Goal: Task Accomplishment & Management: Complete application form

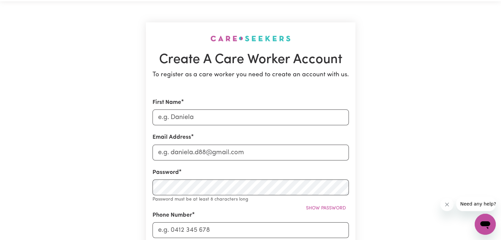
scroll to position [27, 0]
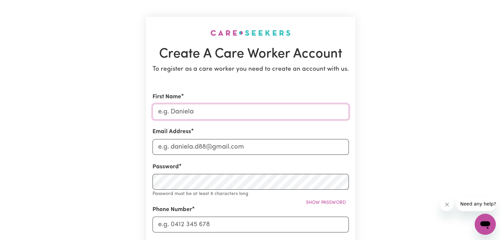
click at [194, 113] on input "First Name" at bounding box center [250, 112] width 196 height 16
type input "Rubina"
click at [185, 146] on input "Email Address" at bounding box center [250, 147] width 196 height 16
type input "[EMAIL_ADDRESS][DOMAIN_NAME]"
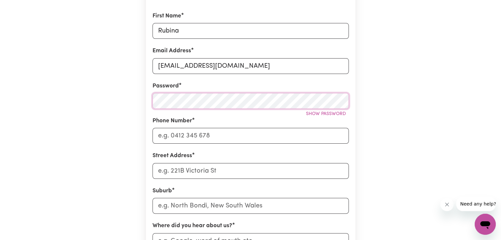
scroll to position [110, 0]
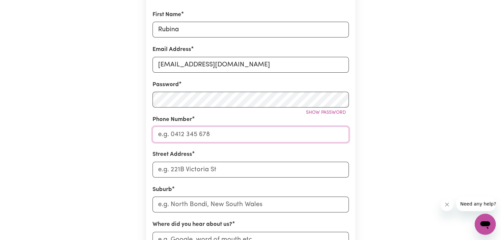
click at [183, 136] on input "Phone Number" at bounding box center [250, 135] width 196 height 16
type input "0452102253"
click at [185, 167] on input "Street Address" at bounding box center [250, 170] width 196 height 16
type input "9-11 The strand"
click at [191, 202] on input "text" at bounding box center [250, 205] width 196 height 16
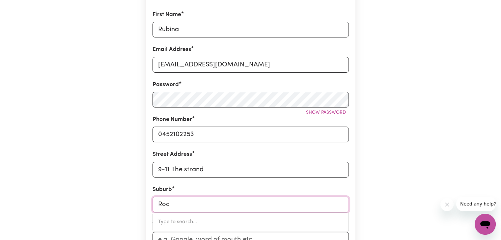
type input "Rock"
type input "Rock FLAT, New South Wales, 2630"
type input "Rockd"
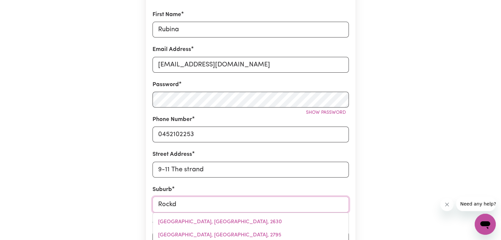
type input "Rockda"
type input "RockdaLE, New South Wales, 2216"
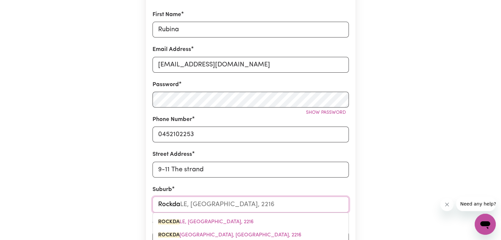
type input "Rockdal"
type input "RockdalE, New South Wales, 2216"
type input "Rockdale"
type input "Rockdale, New South Wales, 2216"
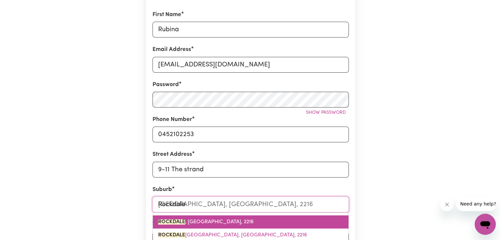
click at [200, 221] on span "ROCKDALE , New South Wales, 2216" at bounding box center [205, 222] width 95 height 5
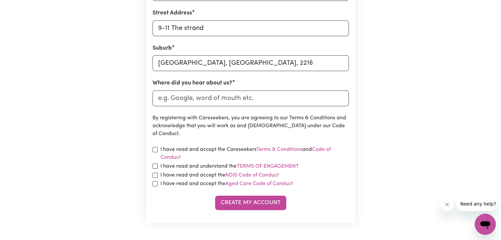
scroll to position [252, 0]
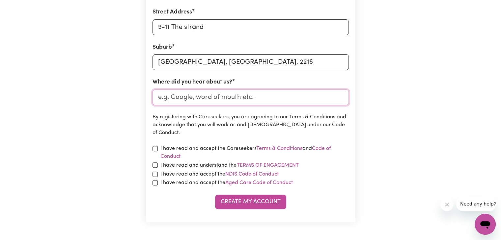
click at [214, 97] on input "Where did you hear about us?" at bounding box center [250, 98] width 196 height 16
type input "Google"
click at [153, 146] on input "checkbox" at bounding box center [154, 148] width 5 height 5
checkbox input "true"
click at [154, 165] on input "checkbox" at bounding box center [154, 165] width 5 height 5
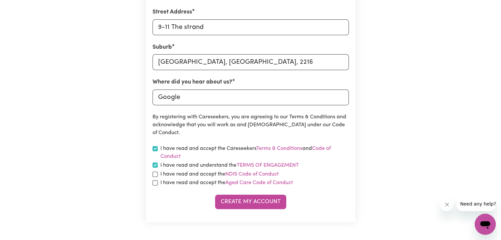
checkbox input "true"
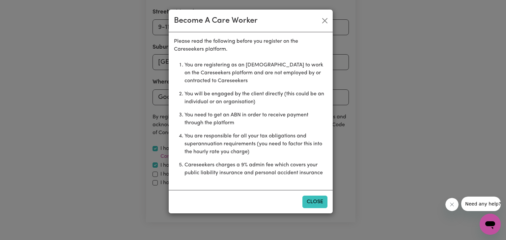
click at [309, 201] on button "Close" at bounding box center [314, 202] width 25 height 13
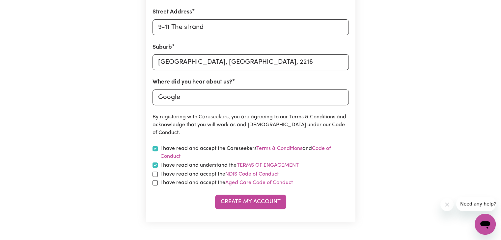
click at [157, 177] on div "I have read and accept the NDIS Code of Conduct" at bounding box center [250, 174] width 196 height 8
click at [153, 173] on input "checkbox" at bounding box center [154, 174] width 5 height 5
checkbox input "true"
click at [153, 183] on input "checkbox" at bounding box center [154, 182] width 5 height 5
checkbox input "true"
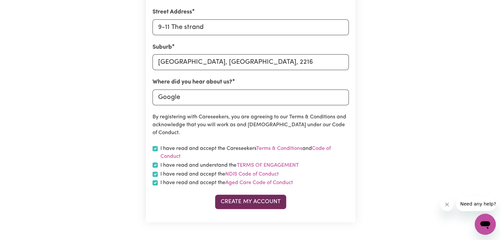
click at [257, 203] on button "Create My Account" at bounding box center [250, 202] width 71 height 14
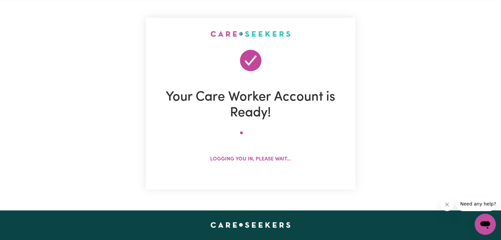
scroll to position [0, 0]
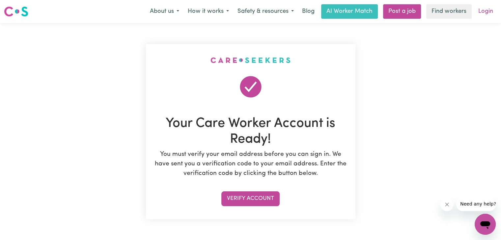
click at [488, 10] on link "Login" at bounding box center [485, 11] width 23 height 14
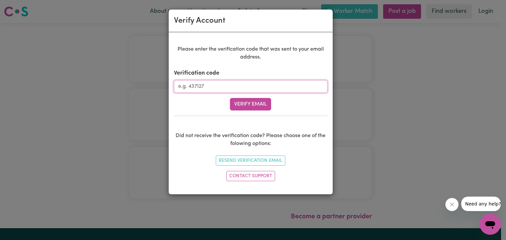
click at [243, 83] on input "Verification code" at bounding box center [250, 86] width 153 height 13
click at [255, 104] on button "Verify Email" at bounding box center [250, 104] width 41 height 13
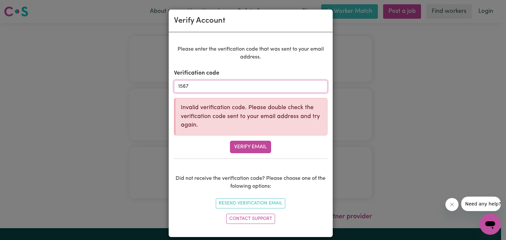
click at [228, 88] on input "1567" at bounding box center [250, 86] width 153 height 13
type input "156762"
click at [244, 145] on button "Verify Email" at bounding box center [250, 147] width 41 height 13
click at [209, 87] on input "156762" at bounding box center [250, 86] width 153 height 13
click at [237, 145] on button "Verify Email" at bounding box center [250, 147] width 41 height 13
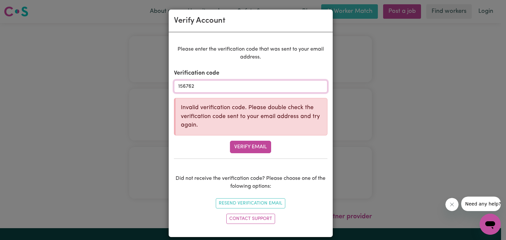
drag, startPoint x: 204, startPoint y: 86, endPoint x: 166, endPoint y: 82, distance: 38.6
click at [169, 82] on div "Please enter the verification code that was sent to your email address. Verific…" at bounding box center [251, 134] width 164 height 205
click at [253, 205] on button "Resend Verification Email" at bounding box center [250, 203] width 69 height 10
type input "156762"
click at [253, 146] on button "Verify Email" at bounding box center [250, 147] width 41 height 13
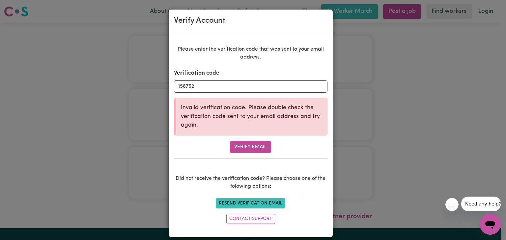
click at [259, 201] on button "Resend Verification Email" at bounding box center [250, 203] width 69 height 10
click at [398, 28] on div "Verify Account Please enter the verification code that was sent to your email a…" at bounding box center [253, 120] width 506 height 240
click at [449, 200] on button "Close message from company" at bounding box center [451, 204] width 13 height 13
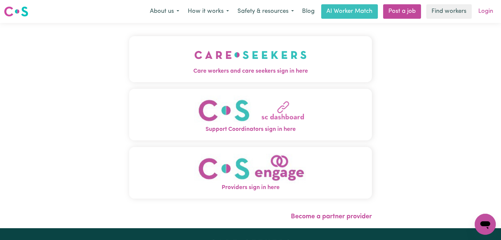
click at [483, 12] on link "Login" at bounding box center [485, 11] width 23 height 14
click at [486, 8] on link "Login" at bounding box center [485, 11] width 23 height 14
click at [485, 14] on link "Login" at bounding box center [485, 11] width 23 height 14
click at [266, 68] on span "Care workers and care seekers sign in here" at bounding box center [250, 71] width 243 height 9
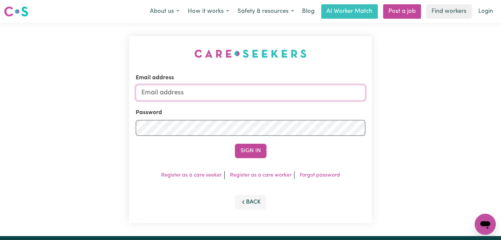
click at [227, 94] on input "Email address" at bounding box center [250, 93] width 229 height 16
type input "[EMAIL_ADDRESS][DOMAIN_NAME]"
click at [237, 147] on button "Sign In" at bounding box center [251, 151] width 32 height 14
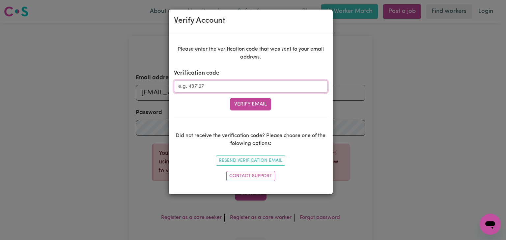
click at [228, 87] on input "Verification code" at bounding box center [250, 86] width 153 height 13
click at [267, 161] on button "Resend Verification Email" at bounding box center [250, 161] width 69 height 10
click at [216, 84] on input "Verification code" at bounding box center [250, 86] width 153 height 13
type input "156762"
click at [235, 106] on button "Verify Email" at bounding box center [250, 104] width 41 height 13
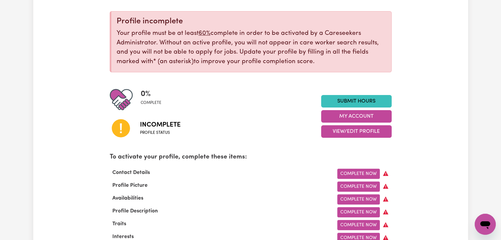
scroll to position [71, 0]
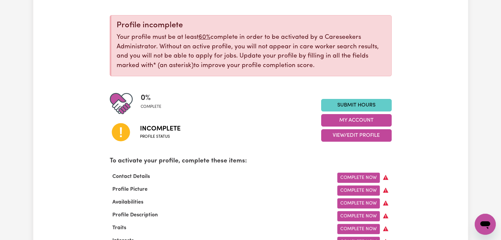
click at [332, 100] on link "Submit Hours" at bounding box center [356, 105] width 70 height 13
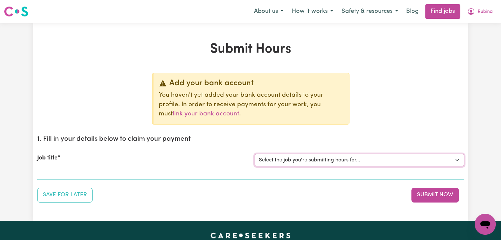
click at [300, 160] on select "Select the job you're submitting hours for..." at bounding box center [358, 160] width 209 height 13
click at [442, 9] on link "Find jobs" at bounding box center [442, 11] width 35 height 14
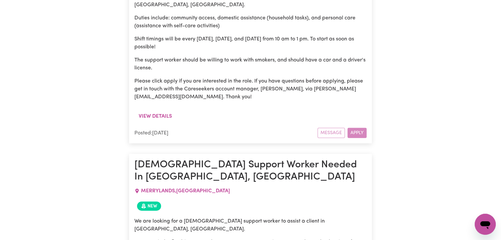
scroll to position [2040, 0]
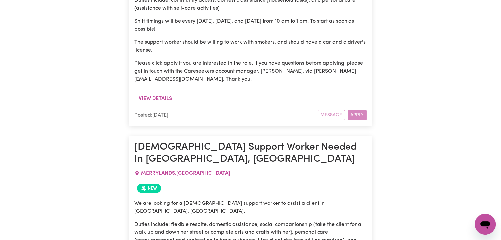
drag, startPoint x: 234, startPoint y: 179, endPoint x: 134, endPoint y: 174, distance: 100.2
copy p "Shift timings will be as a one-off [DATE]"
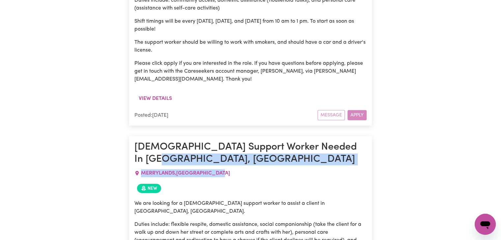
drag, startPoint x: 246, startPoint y: 83, endPoint x: 252, endPoint y: 100, distance: 17.9
click at [252, 136] on article "[DEMOGRAPHIC_DATA] Support Worker Needed In [GEOGRAPHIC_DATA], [GEOGRAPHIC_DATA…" at bounding box center [250, 236] width 243 height 201
click at [282, 221] on p "Duties include: flexible respite, domestic assistance, social companionship (ta…" at bounding box center [250, 237] width 232 height 32
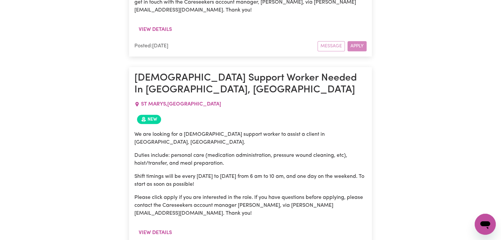
scroll to position [3285, 0]
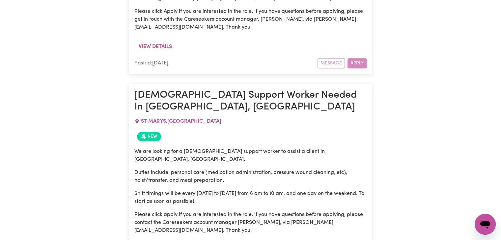
scroll to position [3241, 0]
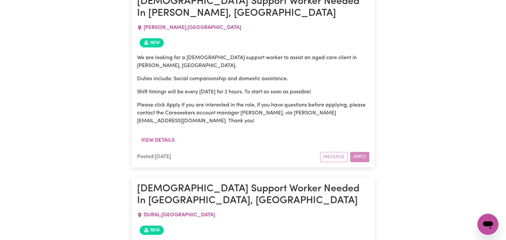
scroll to position [3006, 0]
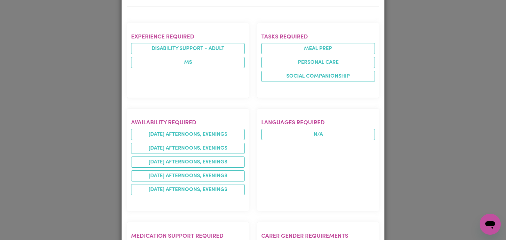
scroll to position [256, 0]
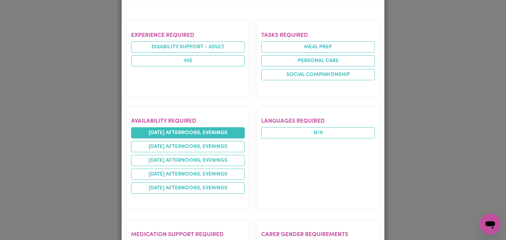
click at [194, 127] on li "[DATE] afternoons, evenings" at bounding box center [188, 132] width 114 height 11
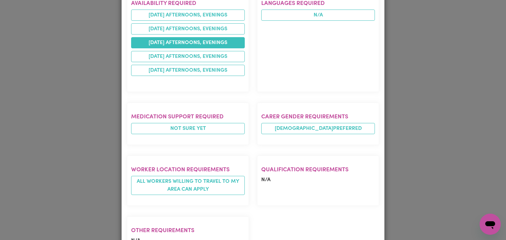
scroll to position [382, 0]
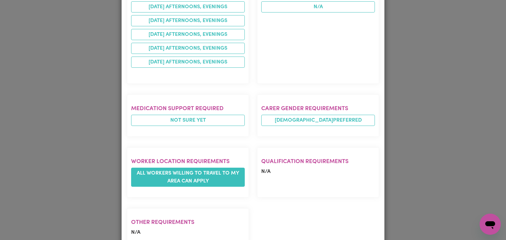
click at [220, 168] on span "All workers willing to travel to my area can apply" at bounding box center [188, 177] width 114 height 19
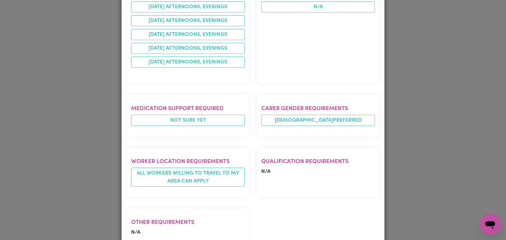
click at [415, 76] on div "Job Details [DEMOGRAPHIC_DATA] Support Worker Needed In [GEOGRAPHIC_DATA], [GEO…" at bounding box center [253, 120] width 506 height 240
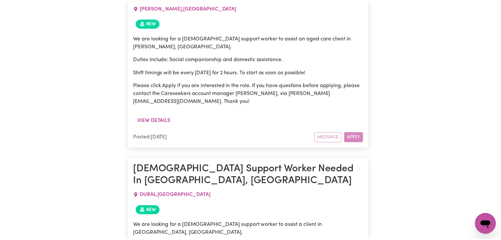
scroll to position [0, 0]
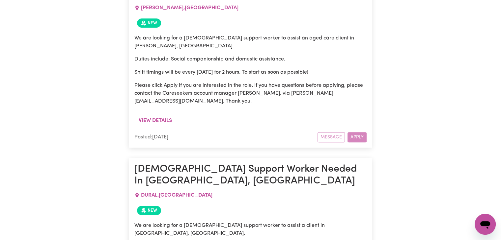
click at [150, 206] on span "New" at bounding box center [149, 210] width 24 height 9
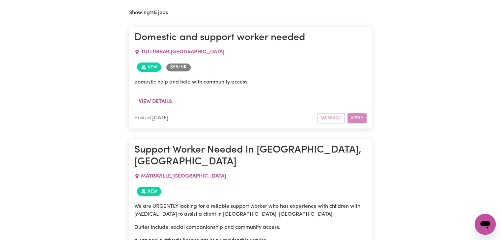
scroll to position [395, 0]
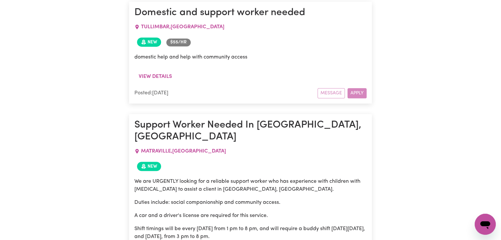
click at [359, 92] on div "Message Apply" at bounding box center [341, 93] width 49 height 10
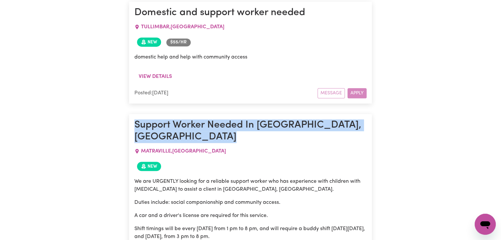
click at [357, 92] on div "Message Apply" at bounding box center [341, 93] width 49 height 10
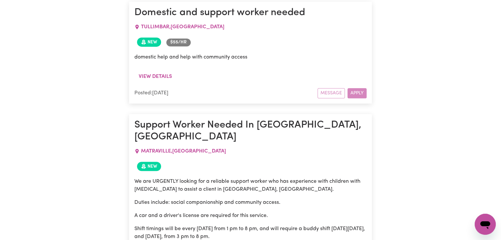
click at [344, 90] on div "Message Apply" at bounding box center [341, 93] width 49 height 10
click at [327, 89] on div "Message Apply" at bounding box center [341, 93] width 49 height 10
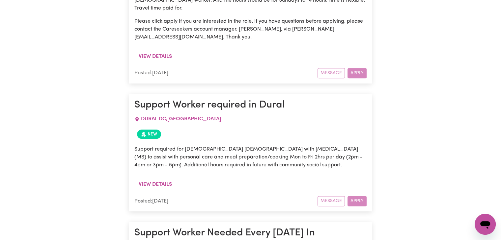
scroll to position [1300, 0]
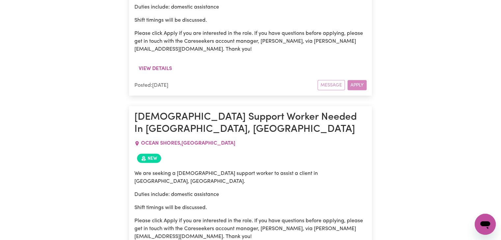
click at [357, 80] on div "Message Apply" at bounding box center [341, 85] width 49 height 10
